Goal: Task Accomplishment & Management: Complete application form

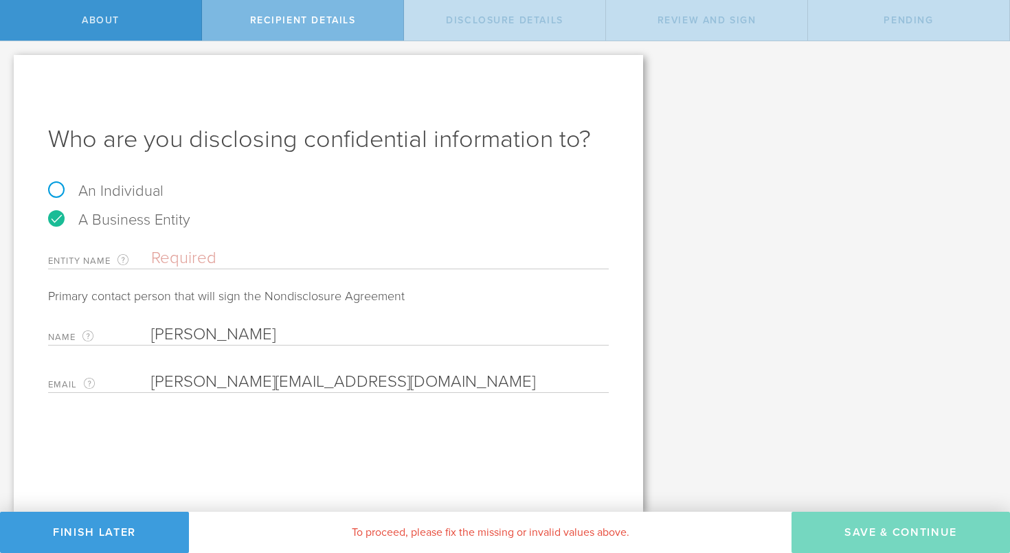
click at [201, 260] on input "text" at bounding box center [380, 258] width 458 height 21
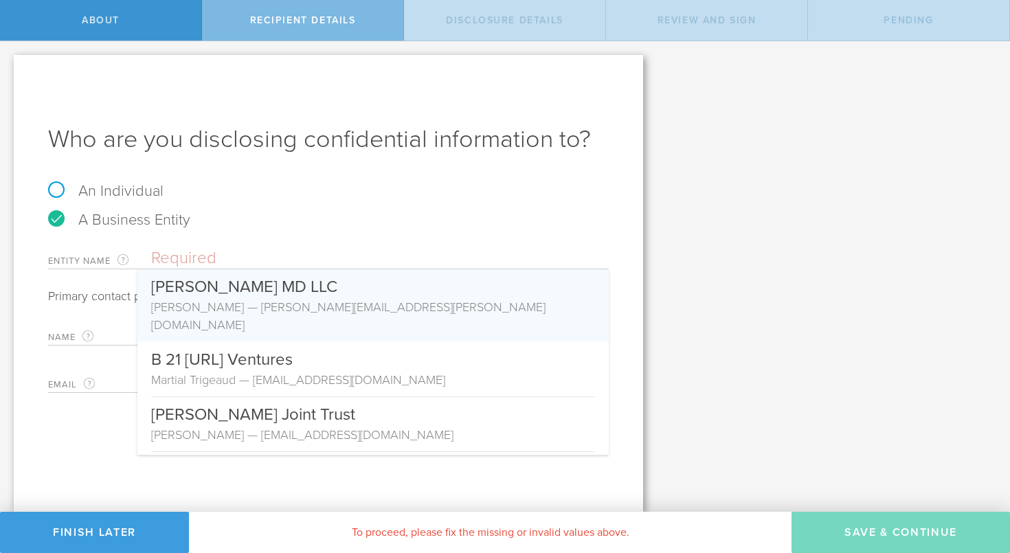
paste input "Pivet Marketing LLP"
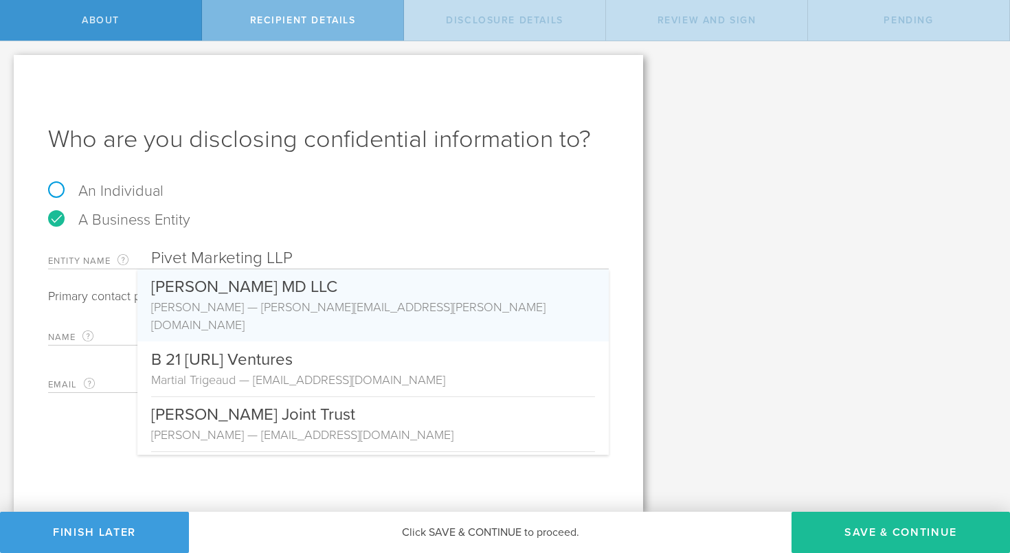
type input "[PERSON_NAME] MD LLC"
type input "[PERSON_NAME]"
type input "[PERSON_NAME][EMAIL_ADDRESS][PERSON_NAME][DOMAIN_NAME]"
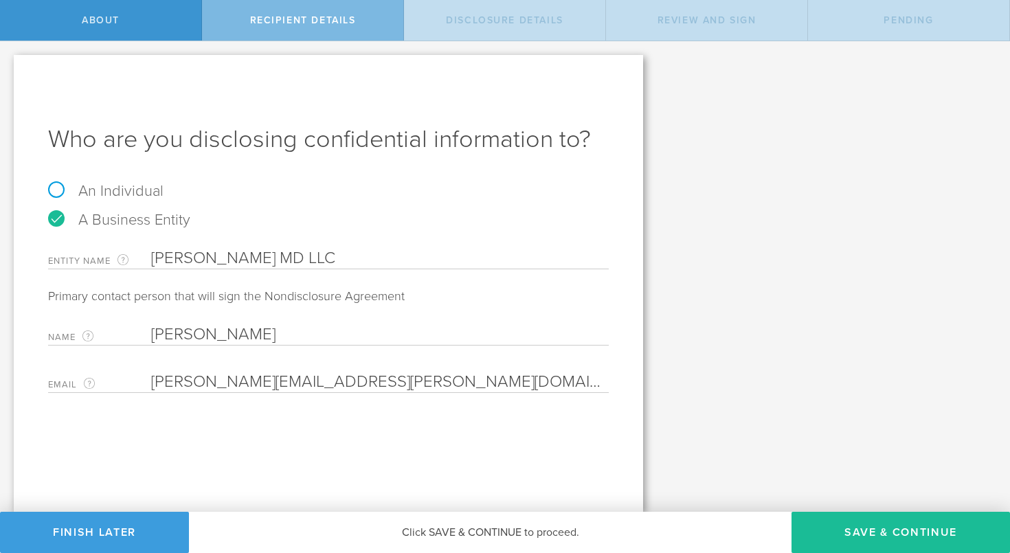
click at [288, 258] on input "[PERSON_NAME] MD LLC" at bounding box center [380, 258] width 458 height 21
paste input "Pivet Marketing LLP"
type input "Pivet Marketing LLP"
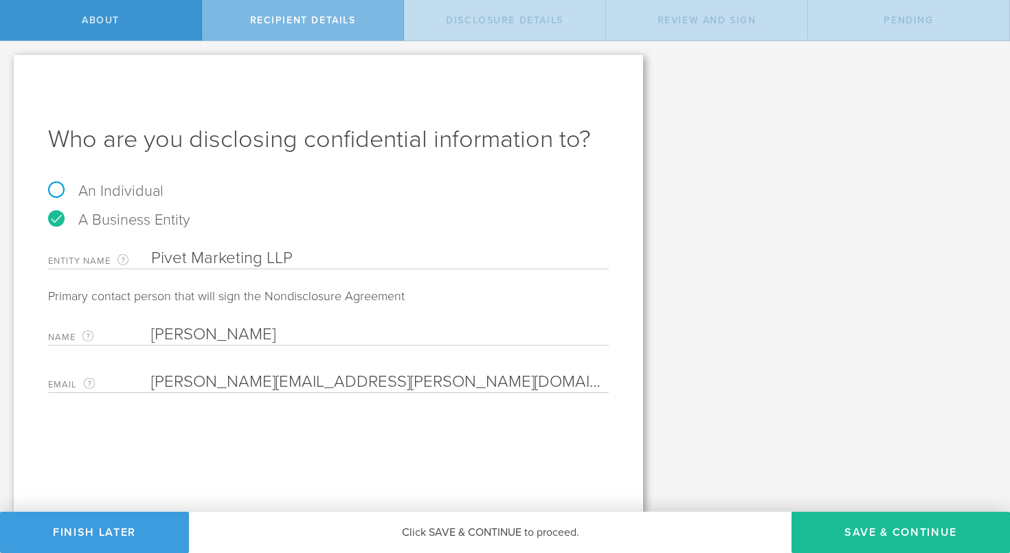
click at [215, 330] on input "[PERSON_NAME]" at bounding box center [376, 334] width 451 height 21
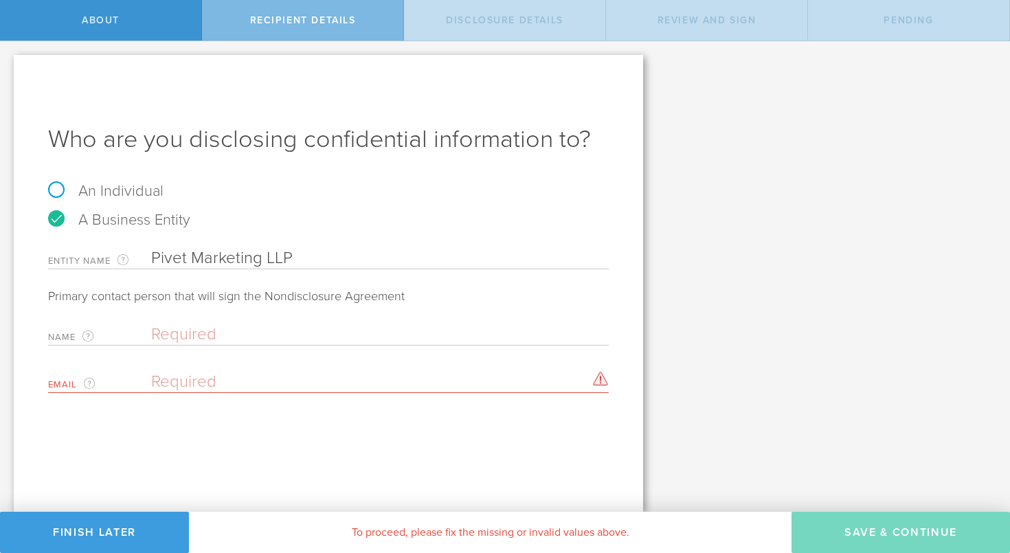
click at [168, 327] on input "text" at bounding box center [376, 334] width 451 height 21
click at [172, 379] on input "email" at bounding box center [376, 382] width 451 height 21
paste input "[PERSON_NAME][EMAIL_ADDRESS][DOMAIN_NAME]"
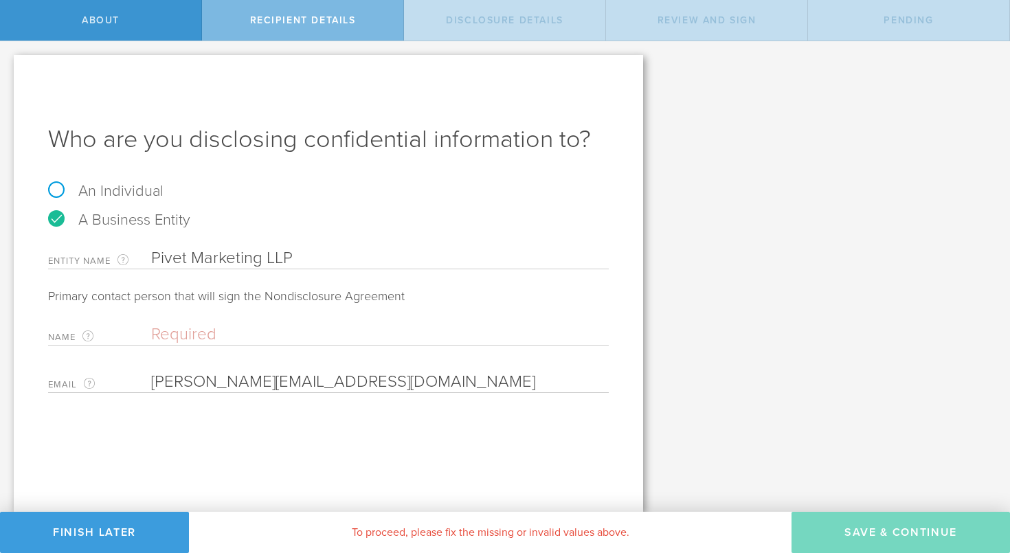
type input "[PERSON_NAME][EMAIL_ADDRESS][DOMAIN_NAME]"
click at [184, 330] on input "text" at bounding box center [376, 334] width 451 height 21
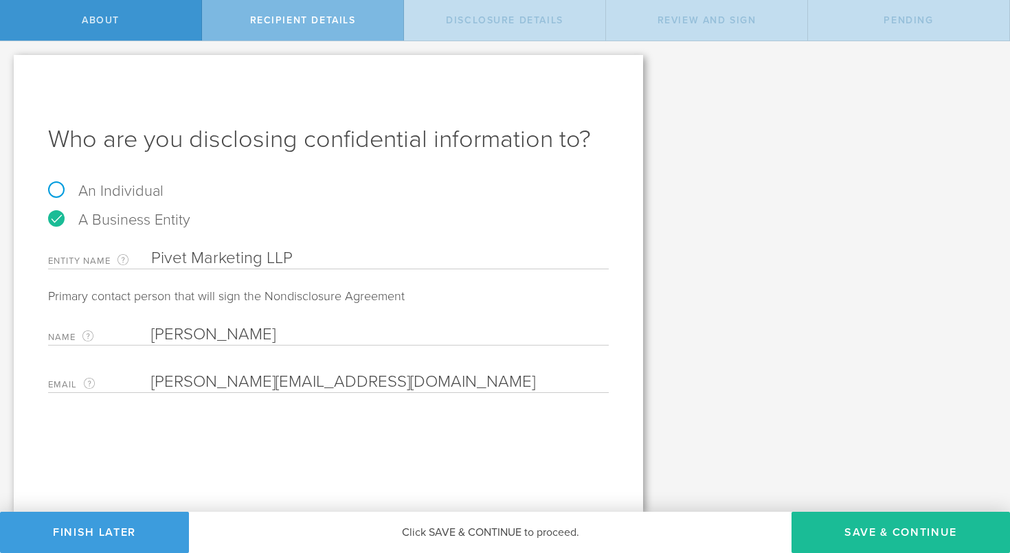
type input "[PERSON_NAME]"
click at [444, 453] on div "Who are you disclosing confidential information to? An Individual A Business En…" at bounding box center [328, 283] width 629 height 457
click at [863, 523] on button "Save & Continue" at bounding box center [901, 532] width 218 height 41
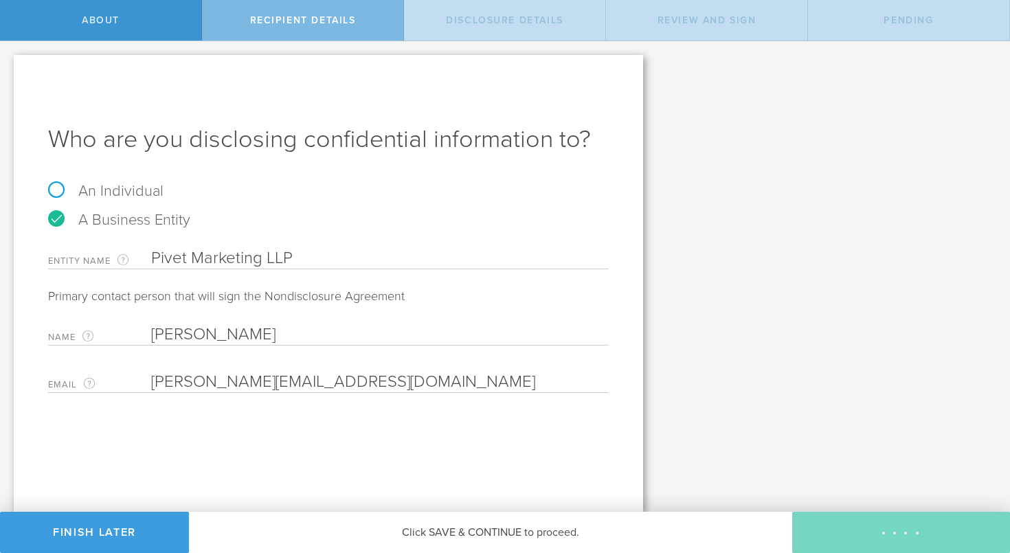
select select "string:5 years"
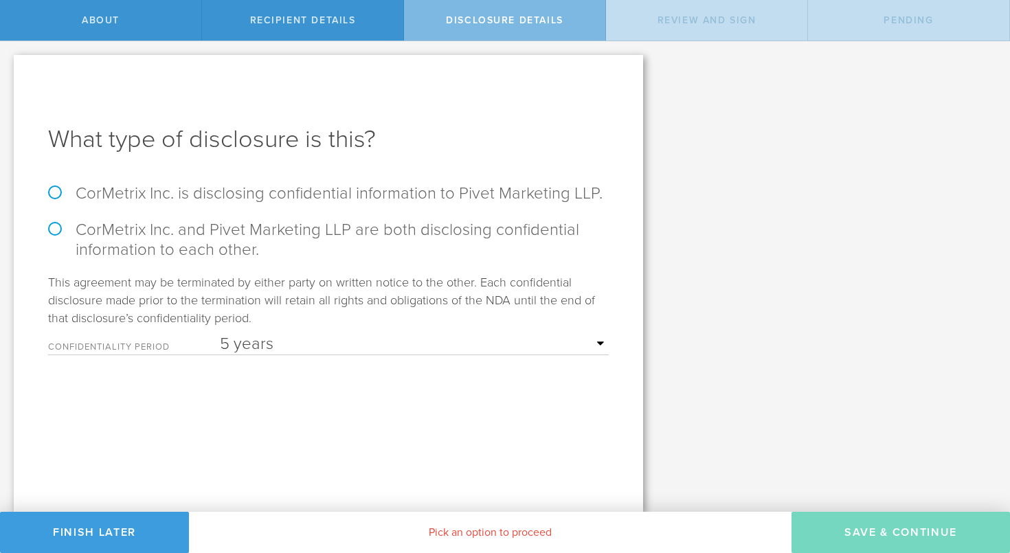
click at [60, 192] on label "CorMetrix Inc. is disclosing confidential information to Pivet Marketing LLP." at bounding box center [328, 193] width 561 height 20
click at [9, 70] on input "CorMetrix Inc. is disclosing confidential information to Pivet Marketing LLP." at bounding box center [4, 55] width 9 height 29
radio input "true"
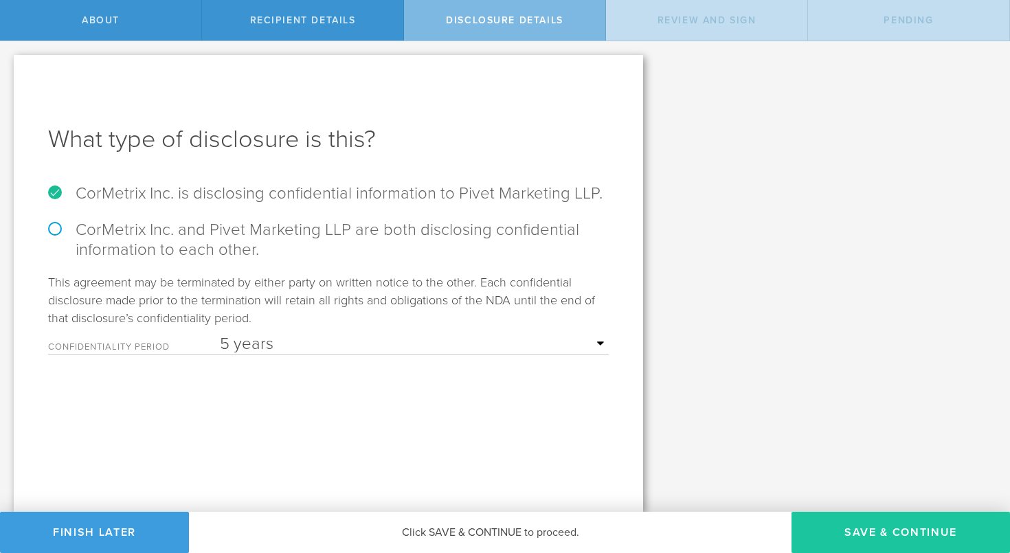
click at [852, 527] on button "Save & Continue" at bounding box center [901, 532] width 218 height 41
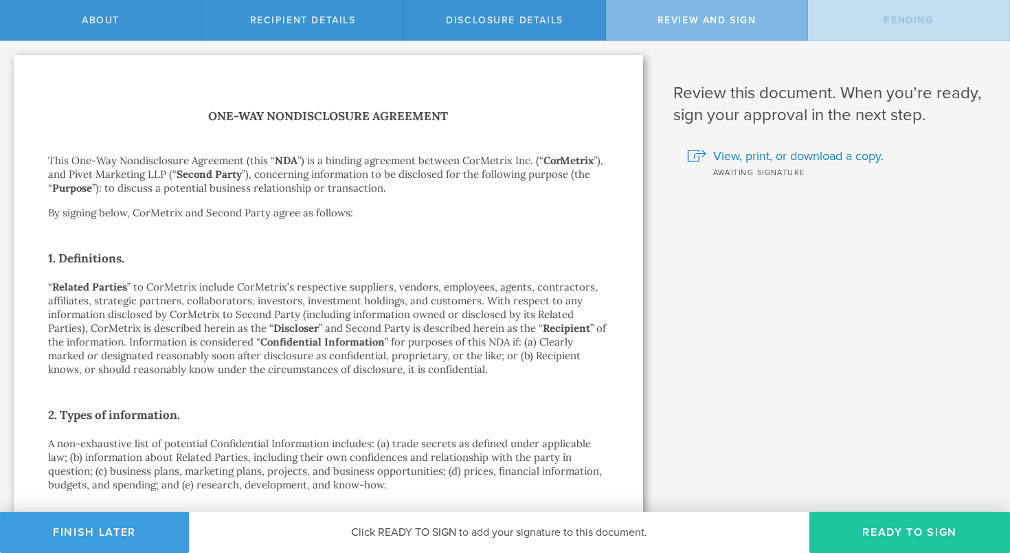
click at [901, 539] on button "Ready to Sign" at bounding box center [909, 532] width 201 height 41
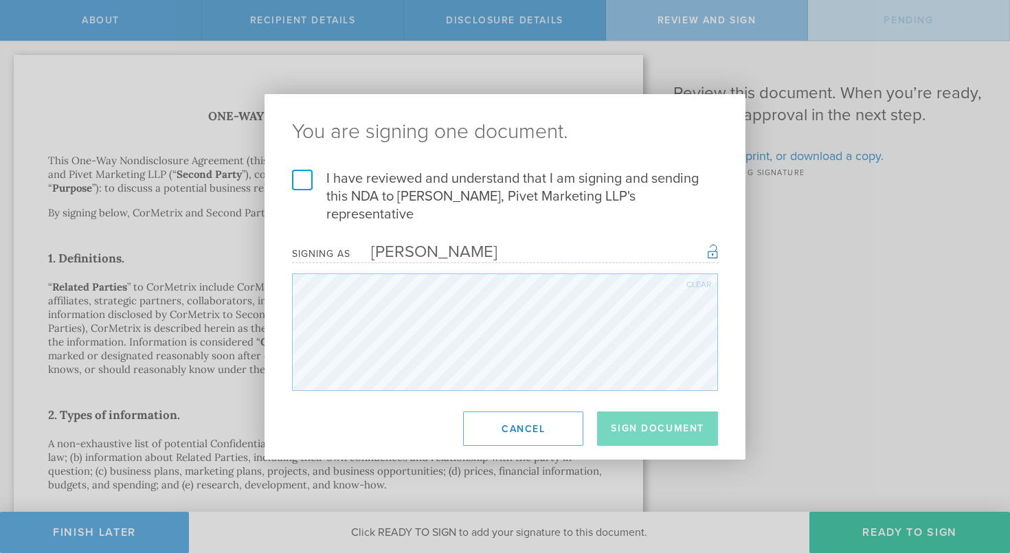
click at [312, 185] on label "I have reviewed and understand that I am signing and sending this NDA to [PERSO…" at bounding box center [505, 197] width 426 height 54
click at [0, 0] on input "I have reviewed and understand that I am signing and sending this NDA to [PERSO…" at bounding box center [0, 0] width 0 height 0
click at [675, 422] on button "Sign Document" at bounding box center [657, 429] width 121 height 34
